Goal: Task Accomplishment & Management: Complete application form

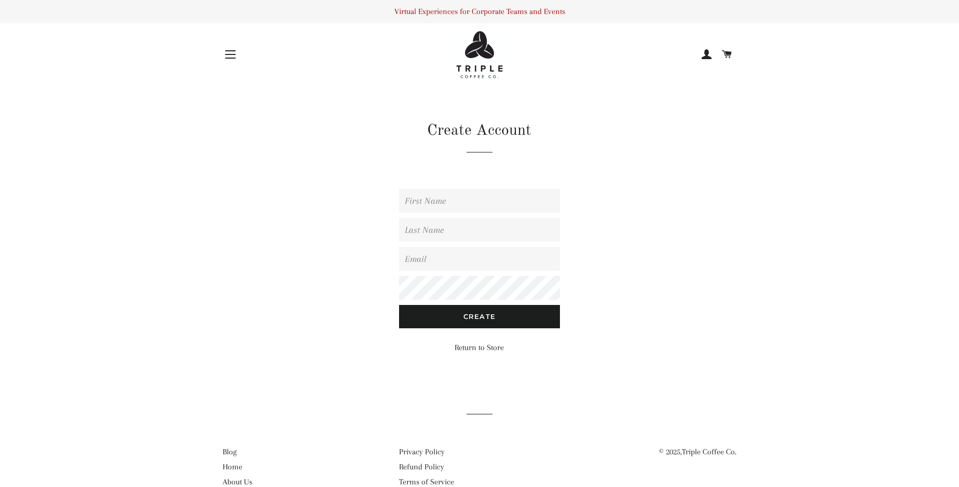
click at [479, 213] on input "First Name" at bounding box center [479, 201] width 161 height 24
type input "[PERSON_NAME]"
click at [479, 242] on input "Last Name" at bounding box center [479, 230] width 161 height 24
type input "[PERSON_NAME]"
click at [479, 271] on input "Email" at bounding box center [479, 259] width 161 height 24
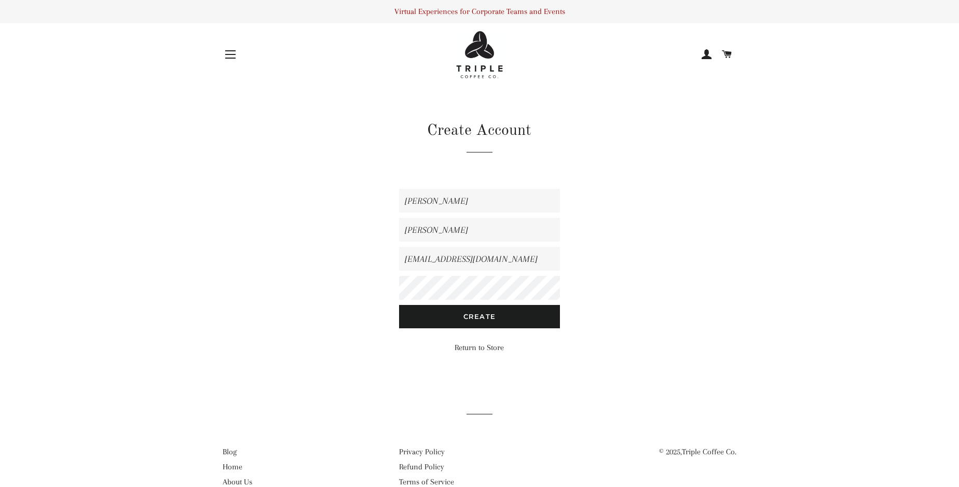
type input "[EMAIL_ADDRESS][DOMAIN_NAME]"
click at [479, 328] on input "Create" at bounding box center [479, 316] width 161 height 23
